Goal: Task Accomplishment & Management: Manage account settings

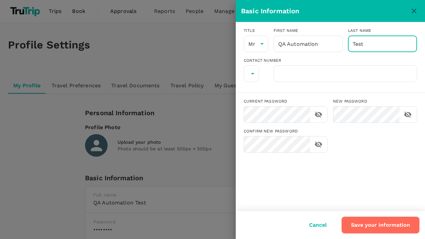
type input "Test"
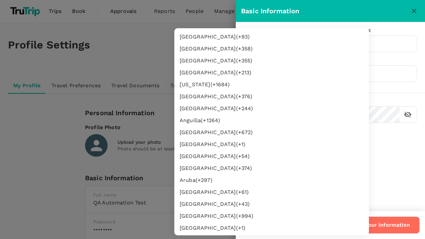
type input "62"
type input "8888888888"
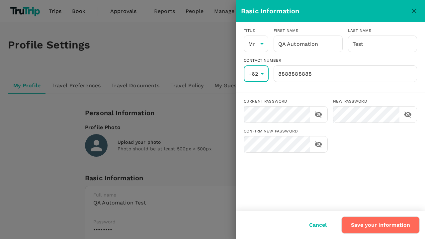
scroll to position [1221, 0]
click at [345, 74] on input "8888888888" at bounding box center [344, 73] width 143 height 17
click at [381, 225] on button "Save your information" at bounding box center [380, 224] width 78 height 17
